Goal: Task Accomplishment & Management: Use online tool/utility

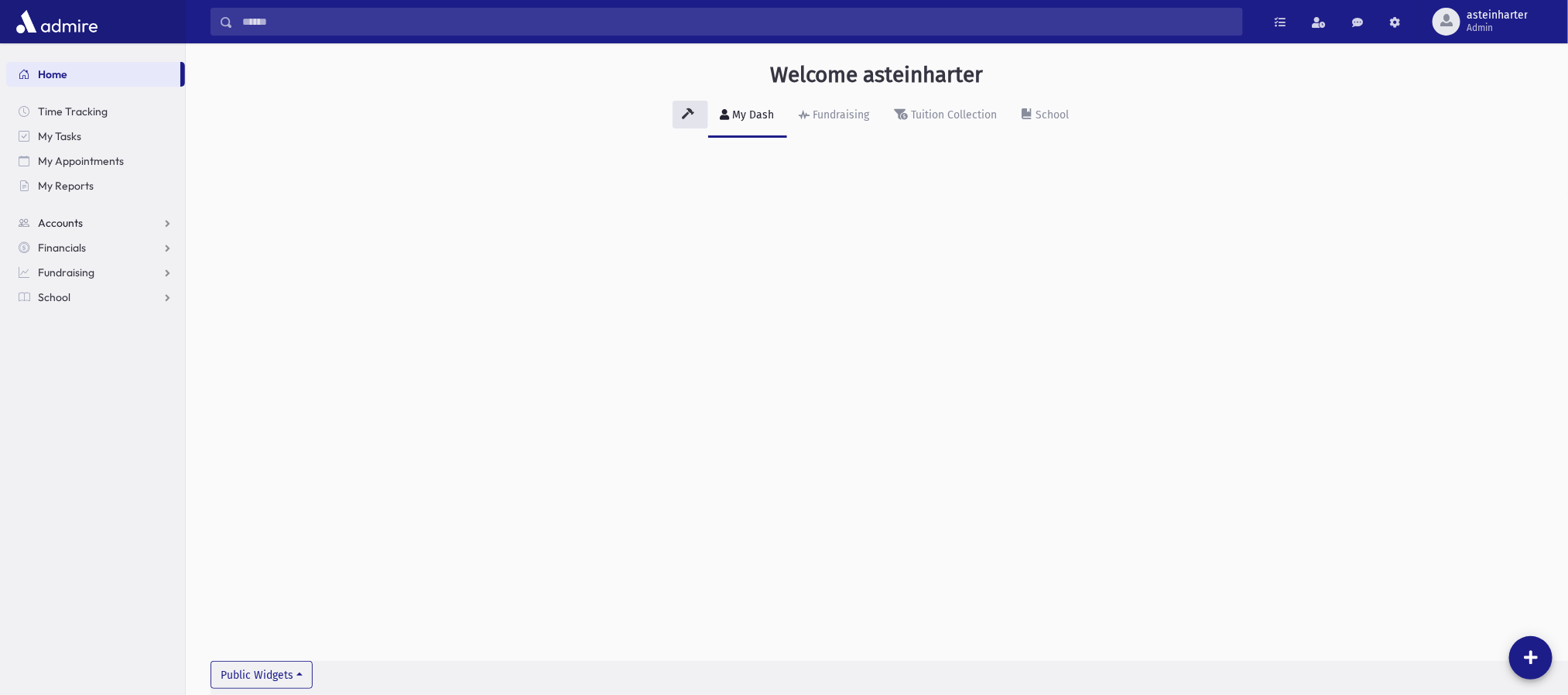
click at [63, 221] on span "Accounts" at bounding box center [61, 223] width 45 height 14
click at [86, 244] on span "Account List" at bounding box center [76, 247] width 60 height 14
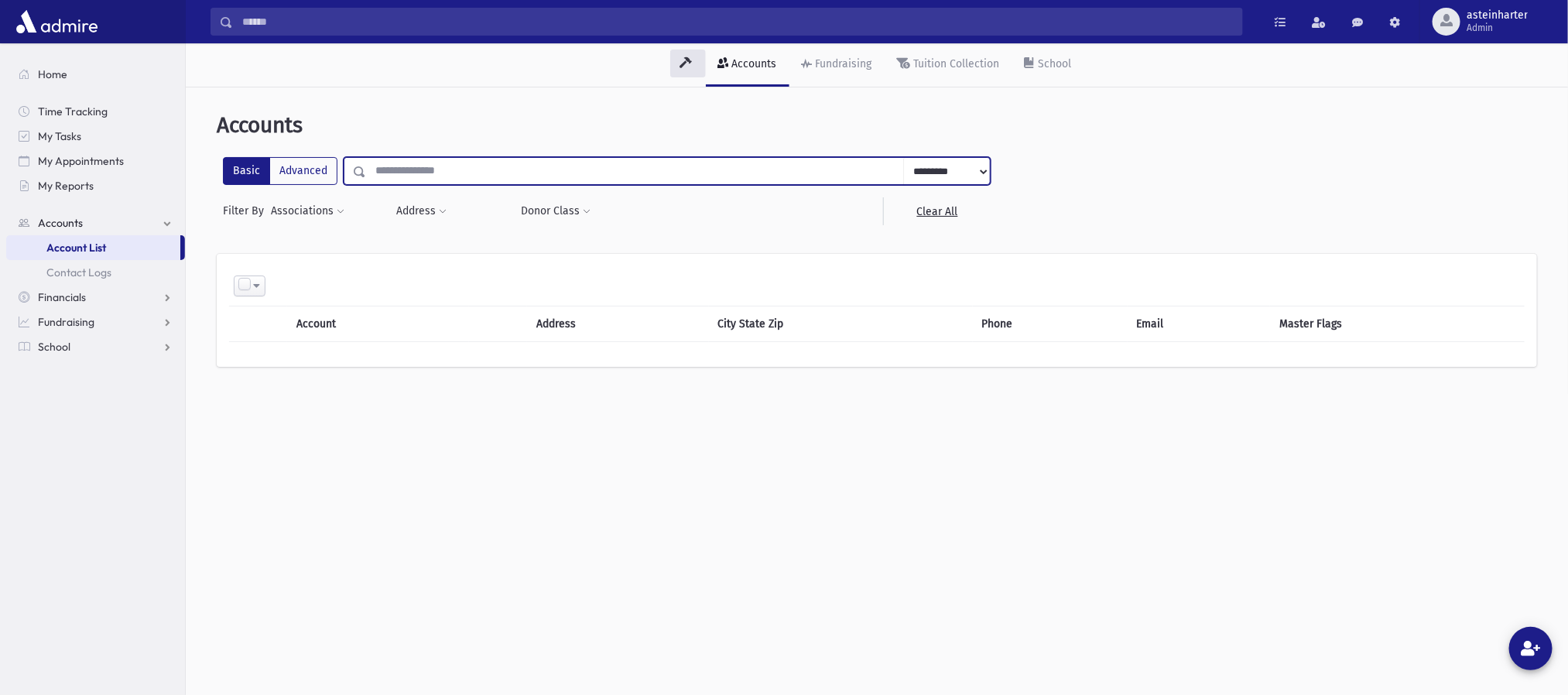
click at [418, 169] on input "text" at bounding box center [635, 171] width 538 height 28
type input "*******"
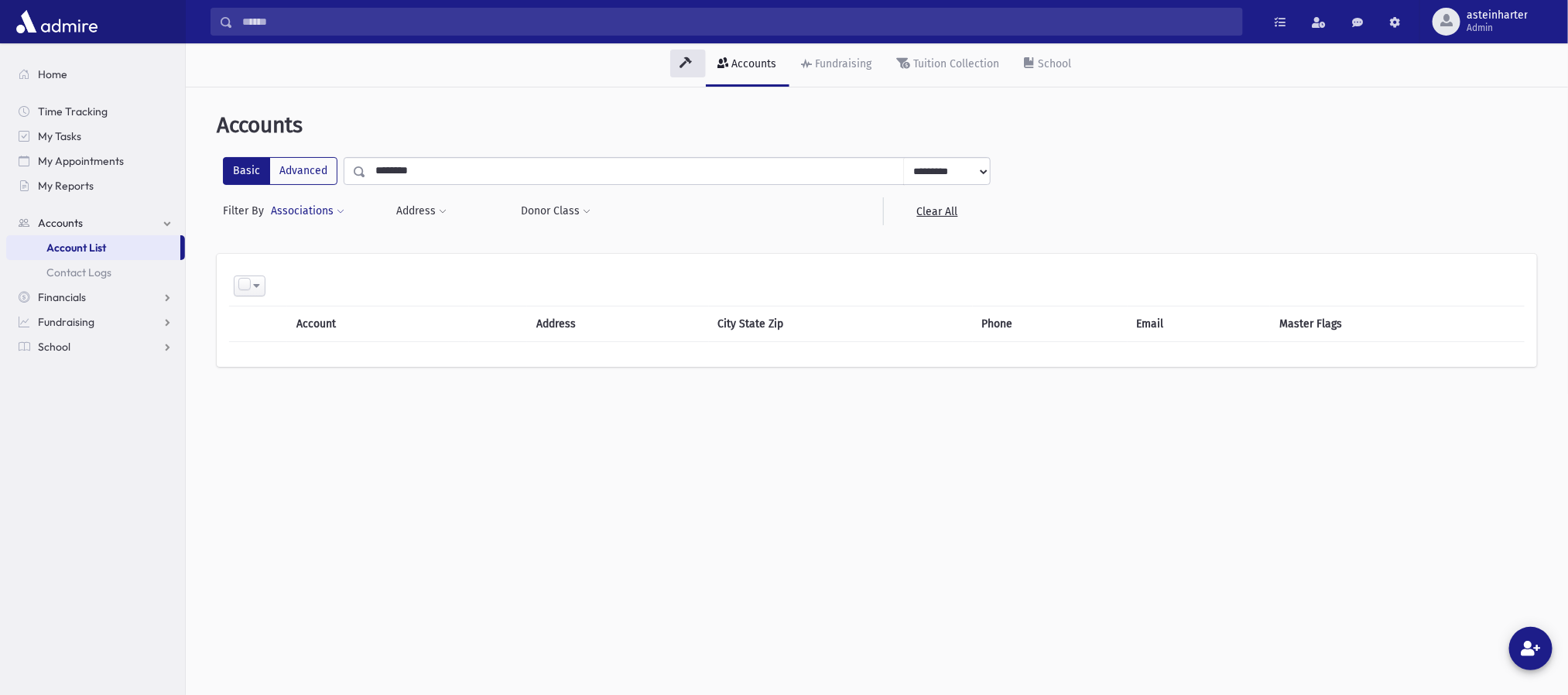
click at [342, 214] on span at bounding box center [341, 212] width 8 height 10
click at [412, 255] on ul at bounding box center [444, 255] width 104 height 23
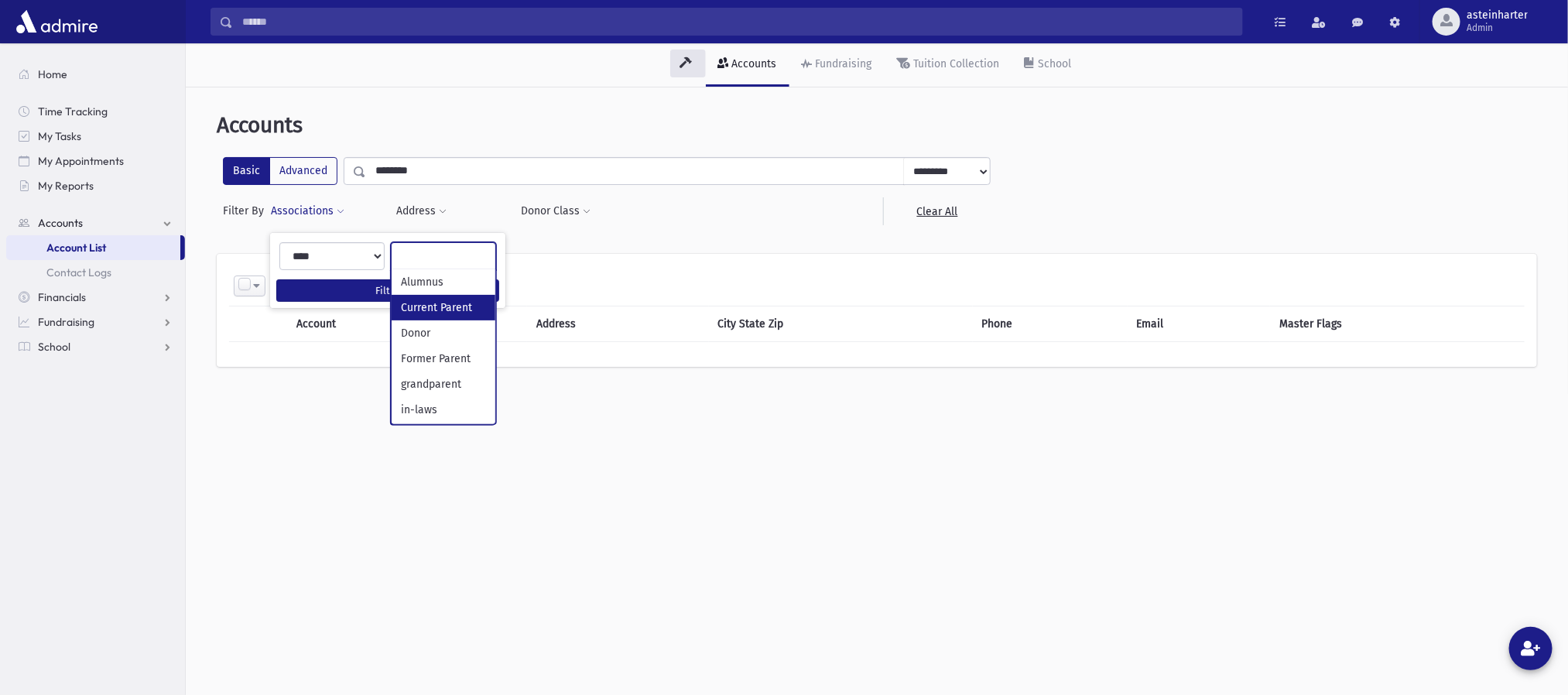
select select "*"
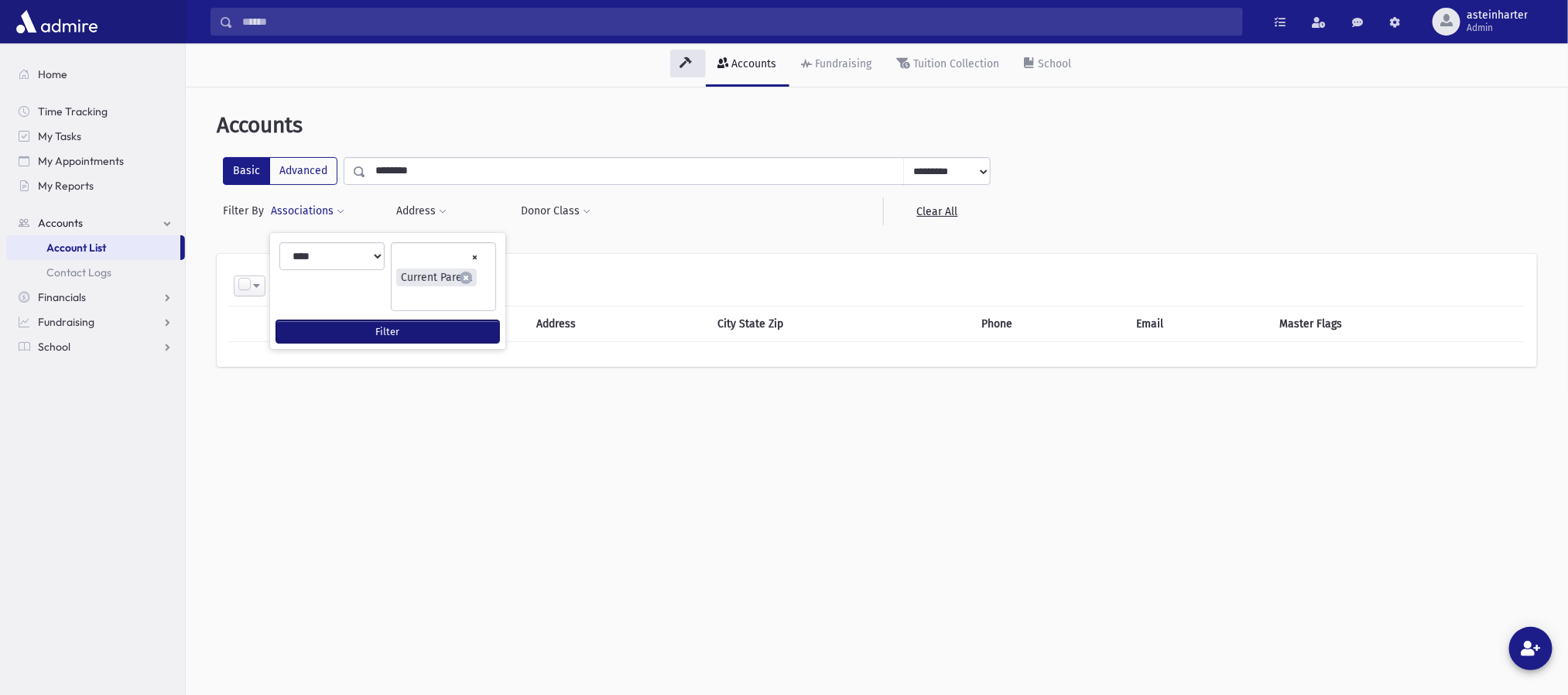
click at [365, 332] on button "Filter" at bounding box center [387, 332] width 223 height 22
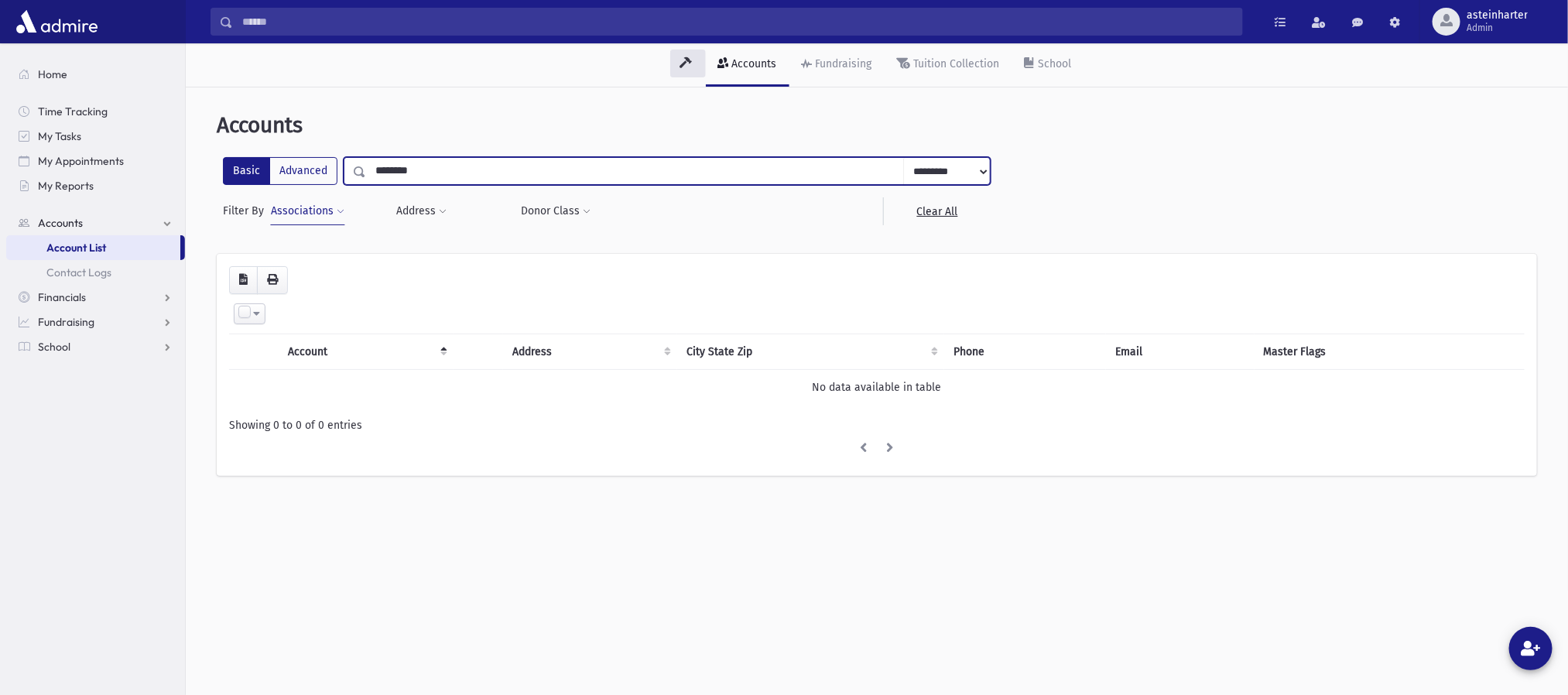
drag, startPoint x: 430, startPoint y: 169, endPoint x: 340, endPoint y: 181, distance: 90.8
click at [340, 181] on div "**********" at bounding box center [606, 171] width 768 height 28
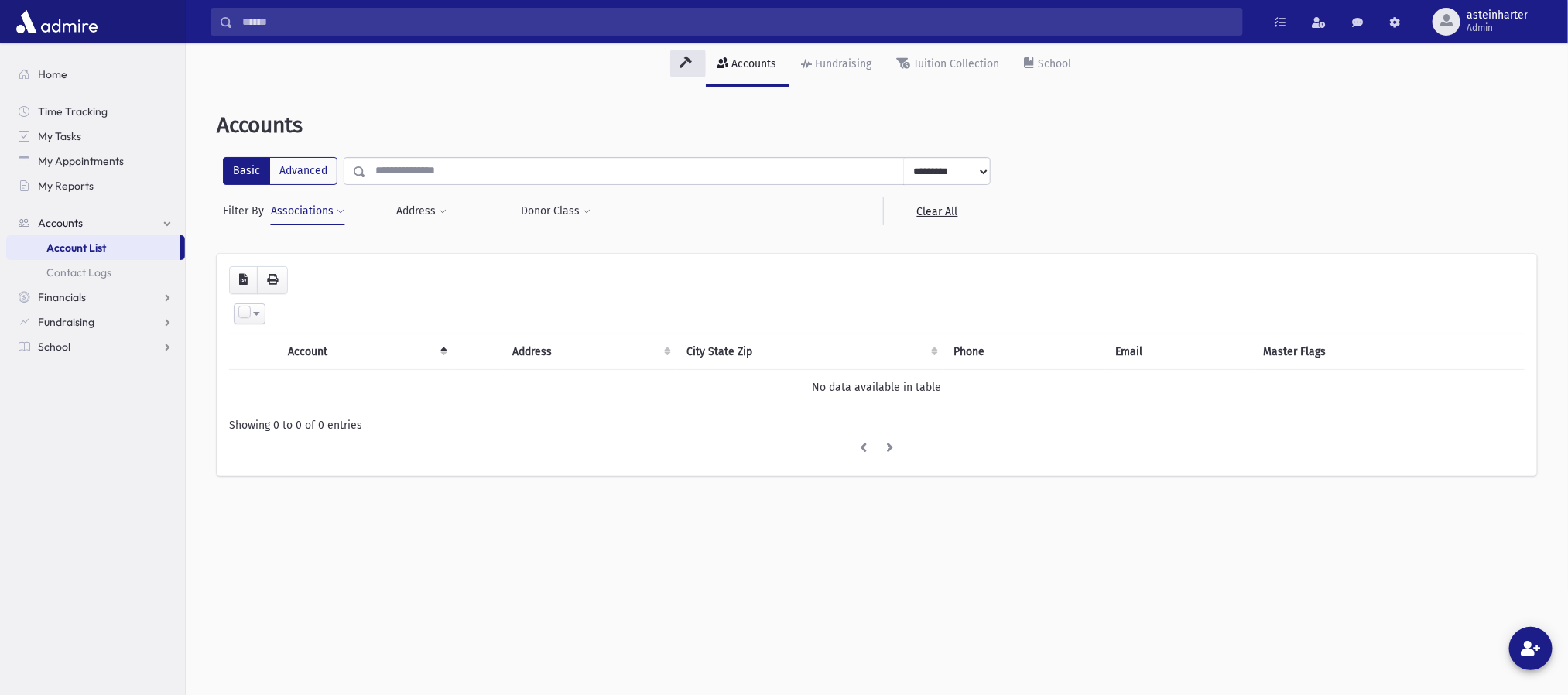
click at [310, 211] on button "Associations" at bounding box center [308, 211] width 75 height 28
click at [393, 334] on button "Filter" at bounding box center [387, 332] width 223 height 22
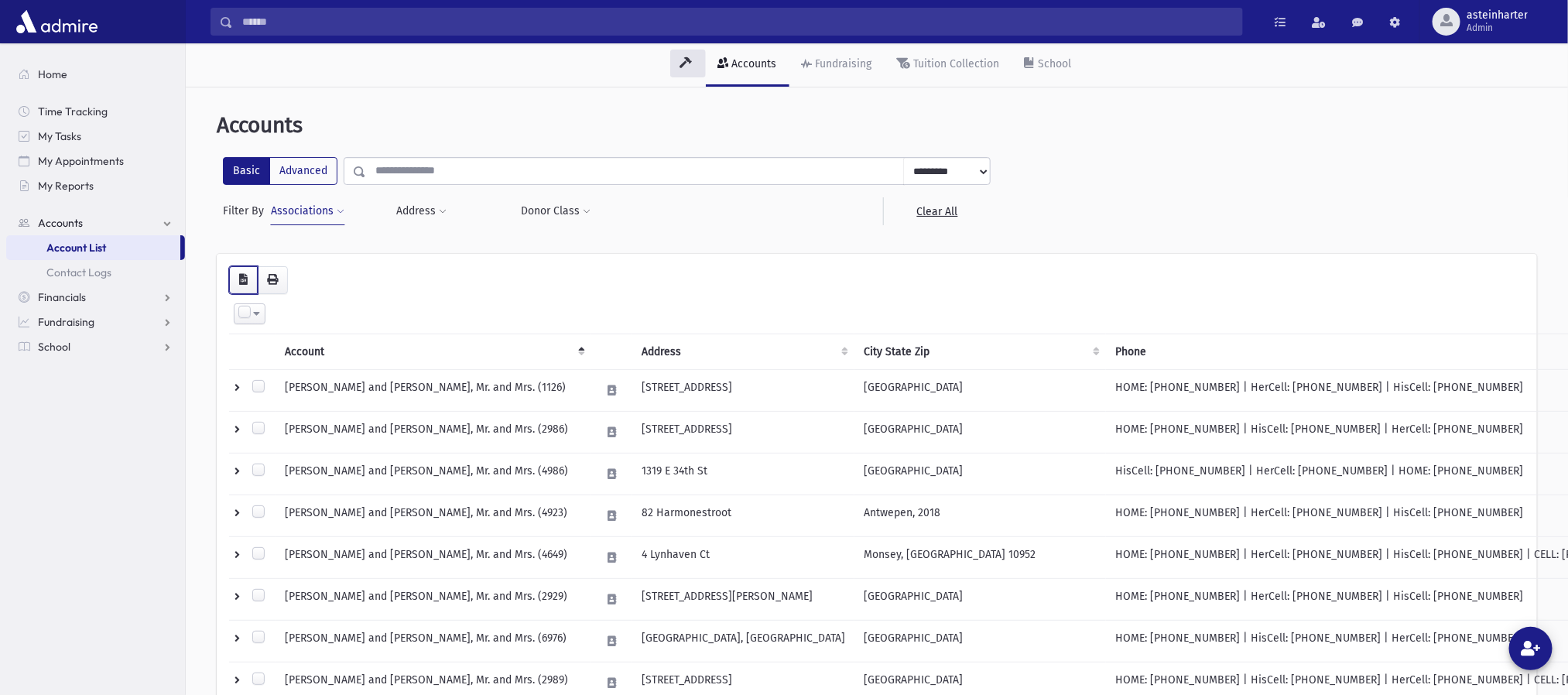
click at [242, 279] on icon "button" at bounding box center [243, 279] width 9 height 11
